Goal: Information Seeking & Learning: Learn about a topic

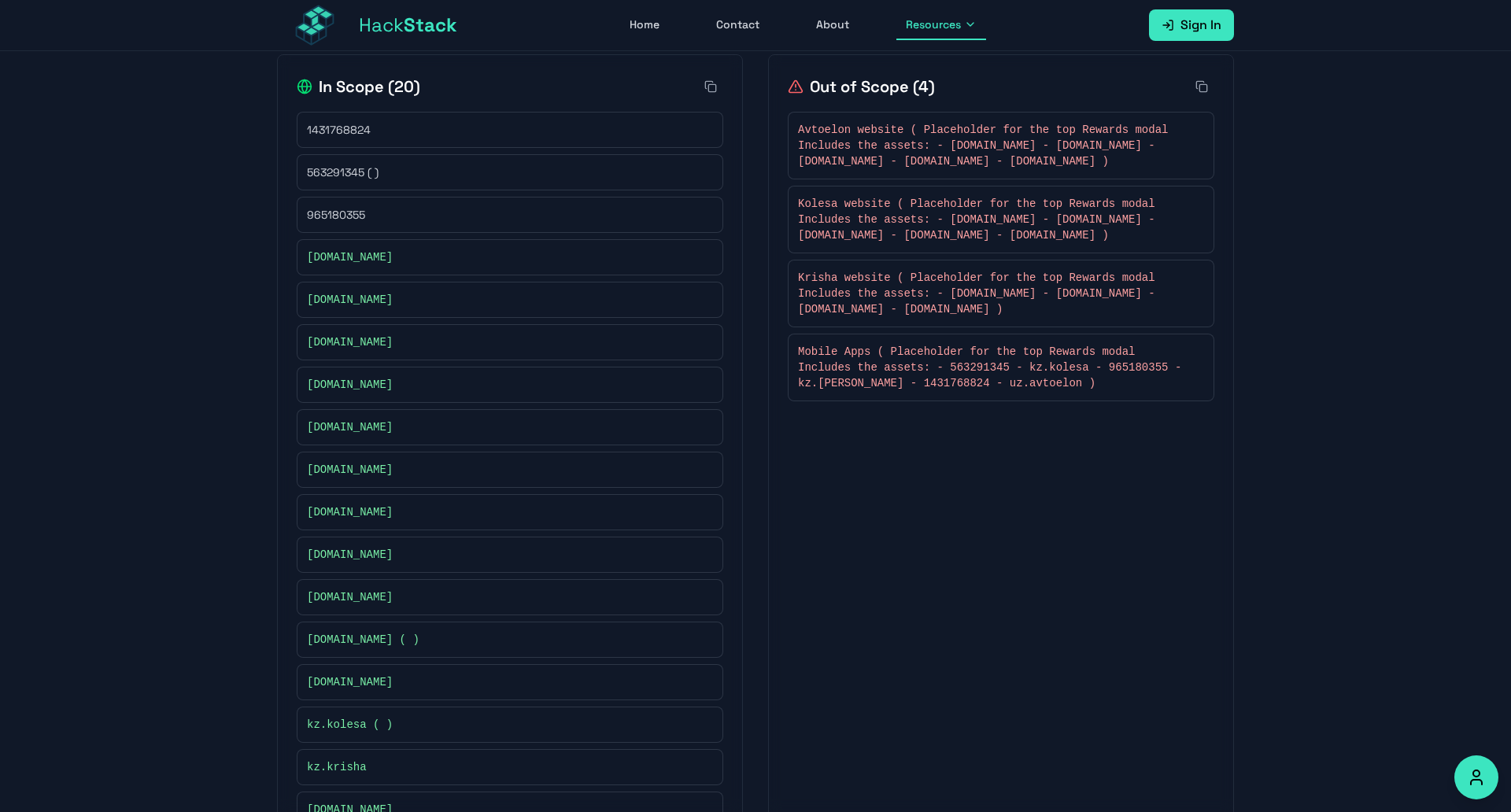
scroll to position [335, 0]
click at [759, 223] on div "In Scope [PHONE_NUMBER] 563291345 ( ) 965180355 [DOMAIN_NAME] [DOMAIN_NAME] [DO…" at bounding box center [755, 518] width 957 height 921
click at [339, 169] on span "563291345 ( )" at bounding box center [343, 176] width 72 height 16
click at [332, 215] on span "965180355" at bounding box center [336, 218] width 58 height 16
click at [342, 266] on span "[DOMAIN_NAME]" at bounding box center [350, 261] width 86 height 16
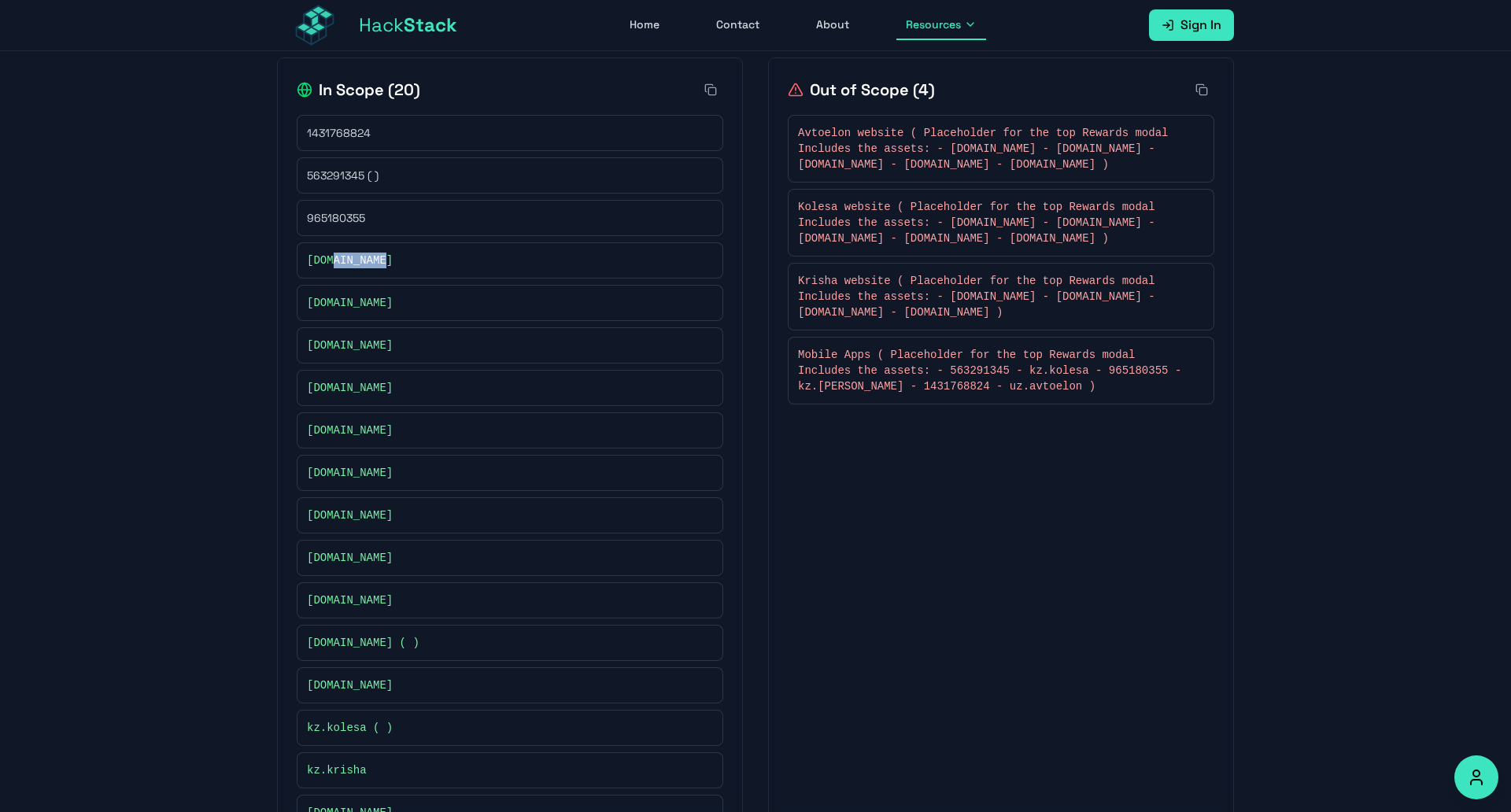
click at [342, 266] on span "[DOMAIN_NAME]" at bounding box center [350, 261] width 86 height 16
click at [360, 398] on div "[DOMAIN_NAME]" at bounding box center [510, 388] width 426 height 37
click at [356, 440] on div "[DOMAIN_NAME]" at bounding box center [510, 430] width 426 height 37
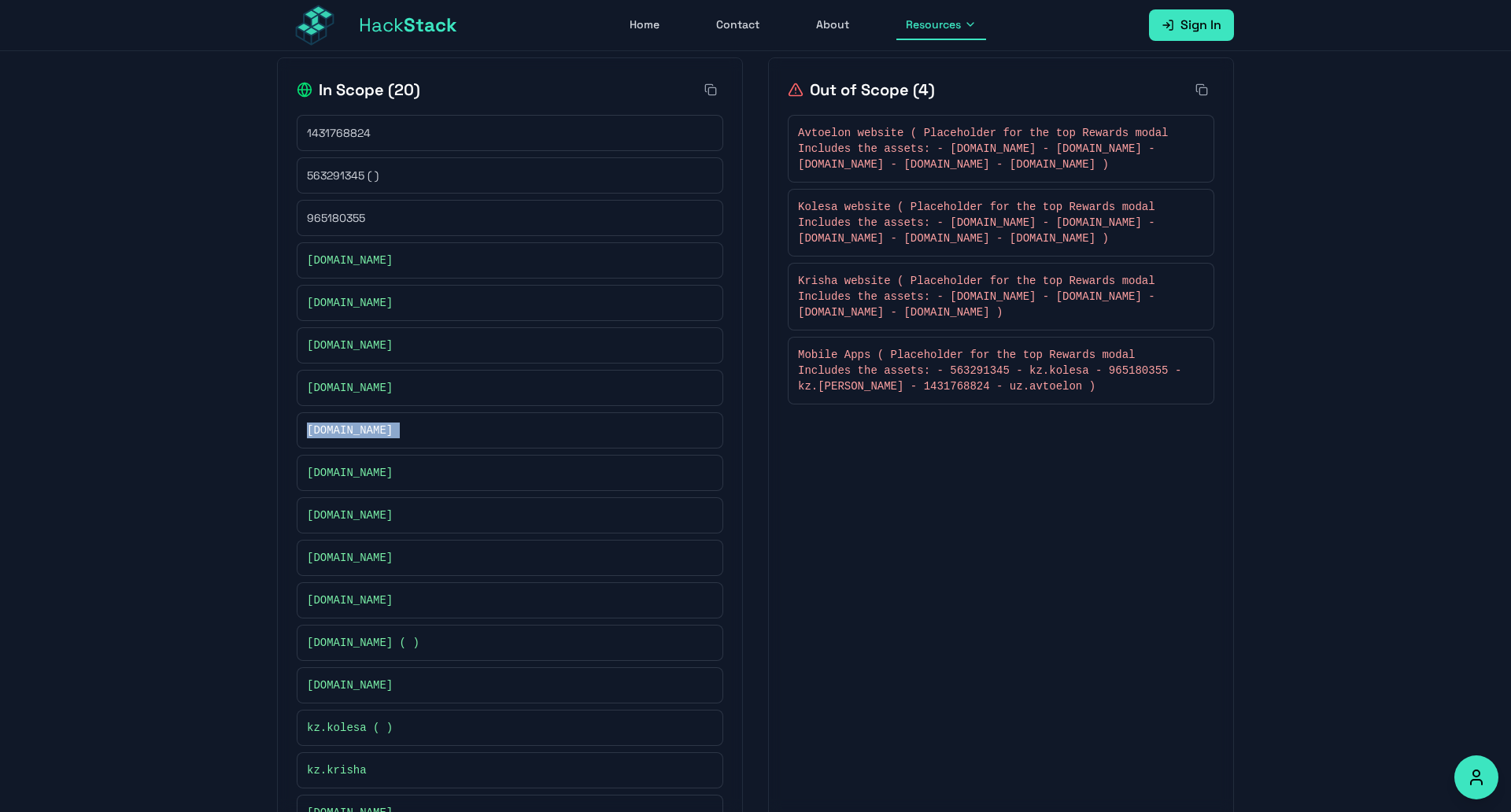
click at [356, 440] on div "[DOMAIN_NAME]" at bounding box center [510, 430] width 426 height 37
copy div "[DOMAIN_NAME]"
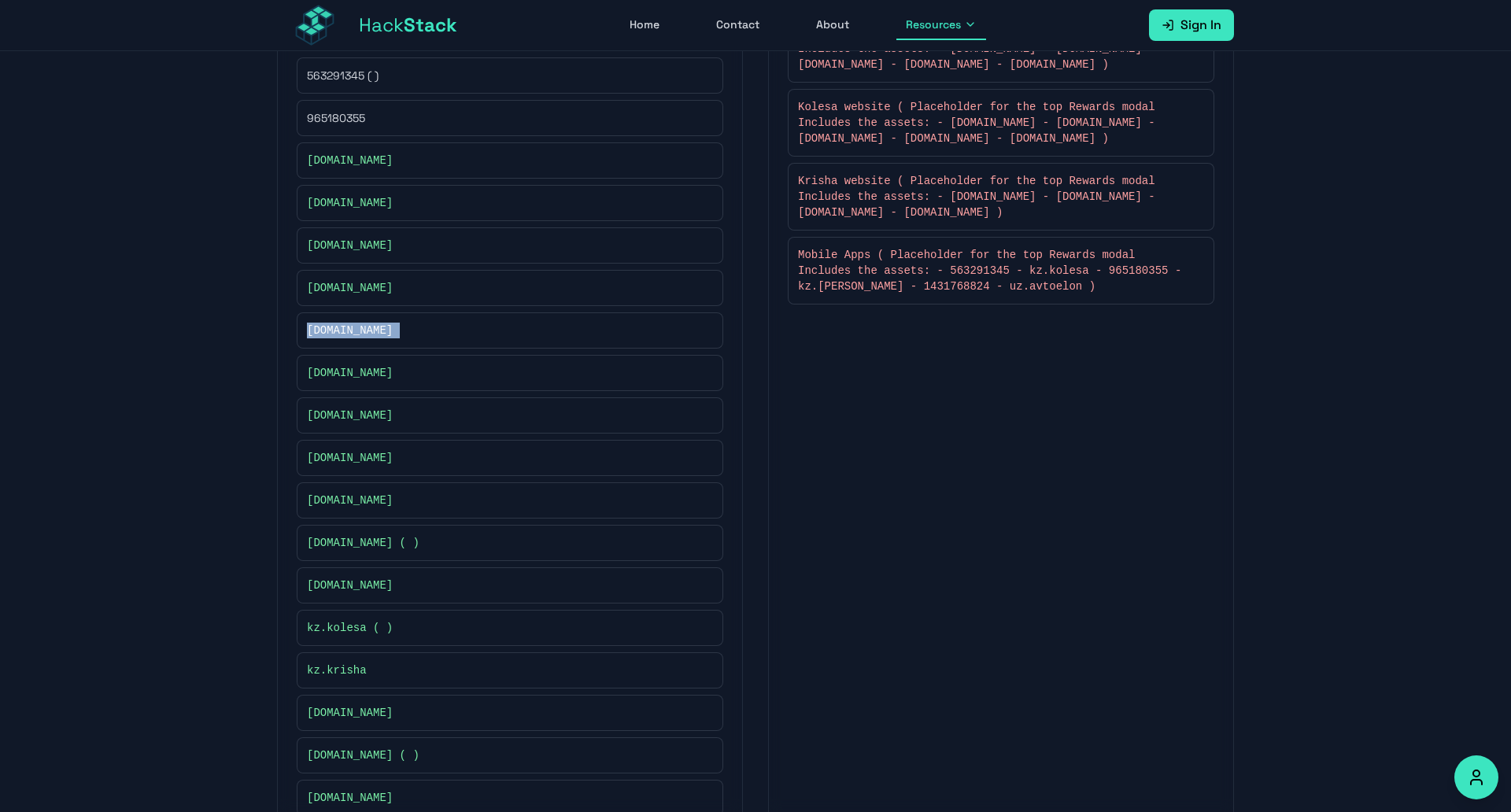
scroll to position [427, 0]
